Goal: Contribute content: Add original content to the website for others to see

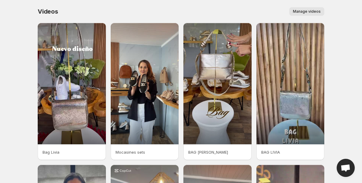
click at [316, 10] on span "Manage videos" at bounding box center [307, 11] width 28 height 5
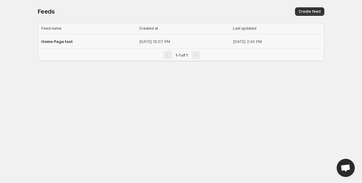
click at [81, 44] on div "Home Page test" at bounding box center [88, 41] width 94 height 11
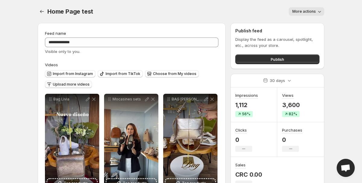
click at [76, 87] on span "Upload more videos" at bounding box center [71, 84] width 37 height 5
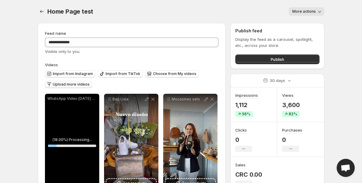
click at [332, 94] on body "**********" at bounding box center [181, 91] width 362 height 183
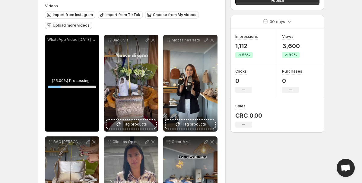
scroll to position [60, 0]
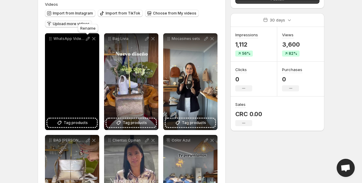
click at [87, 38] on icon at bounding box center [88, 39] width 4 height 4
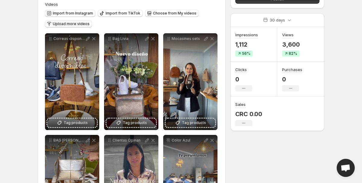
click at [81, 23] on span "Upload more videos" at bounding box center [71, 23] width 37 height 5
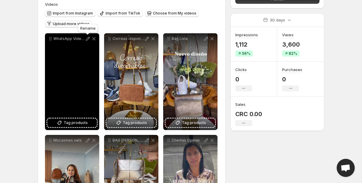
click at [88, 40] on icon at bounding box center [88, 39] width 4 height 4
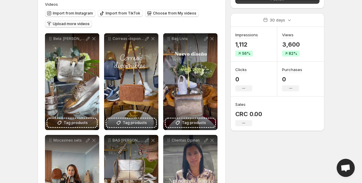
scroll to position [0, 0]
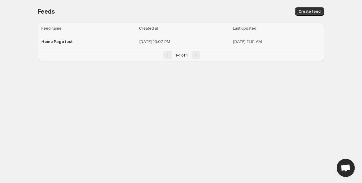
click at [58, 40] on span "Home Page test" at bounding box center [56, 41] width 31 height 5
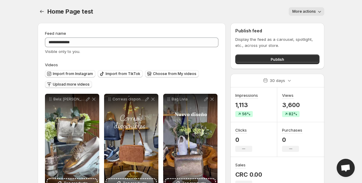
click at [66, 86] on span "Upload more videos" at bounding box center [71, 84] width 37 height 5
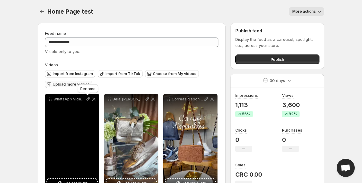
click at [88, 100] on icon at bounding box center [88, 99] width 6 height 6
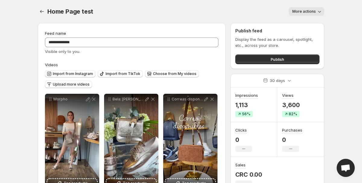
click at [349, 66] on body "**********" at bounding box center [181, 91] width 362 height 183
